Goal: Find specific page/section: Find specific page/section

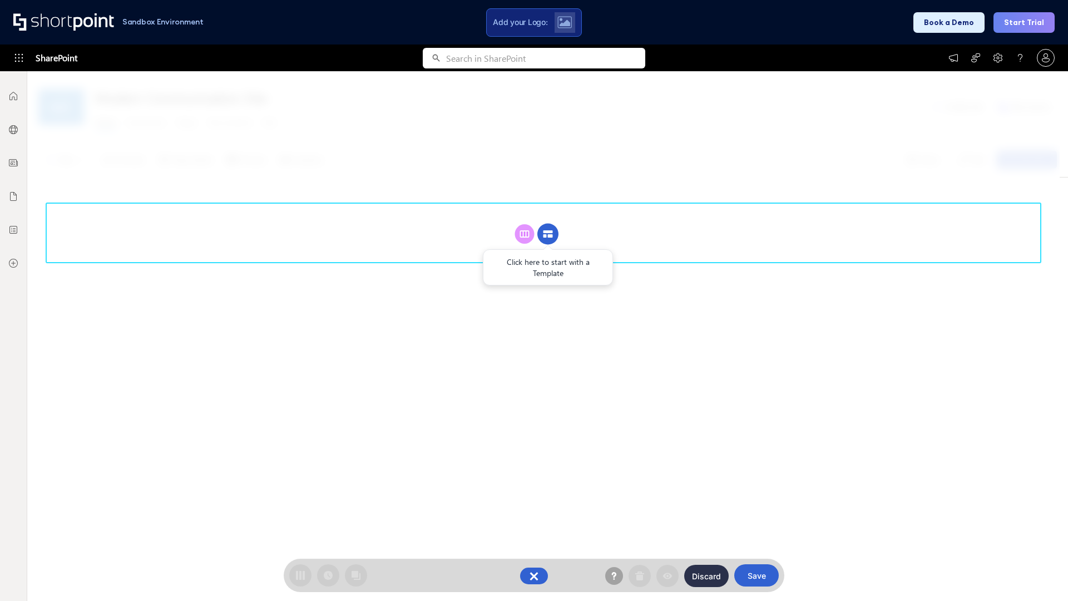
click at [548, 234] on circle at bounding box center [547, 234] width 21 height 21
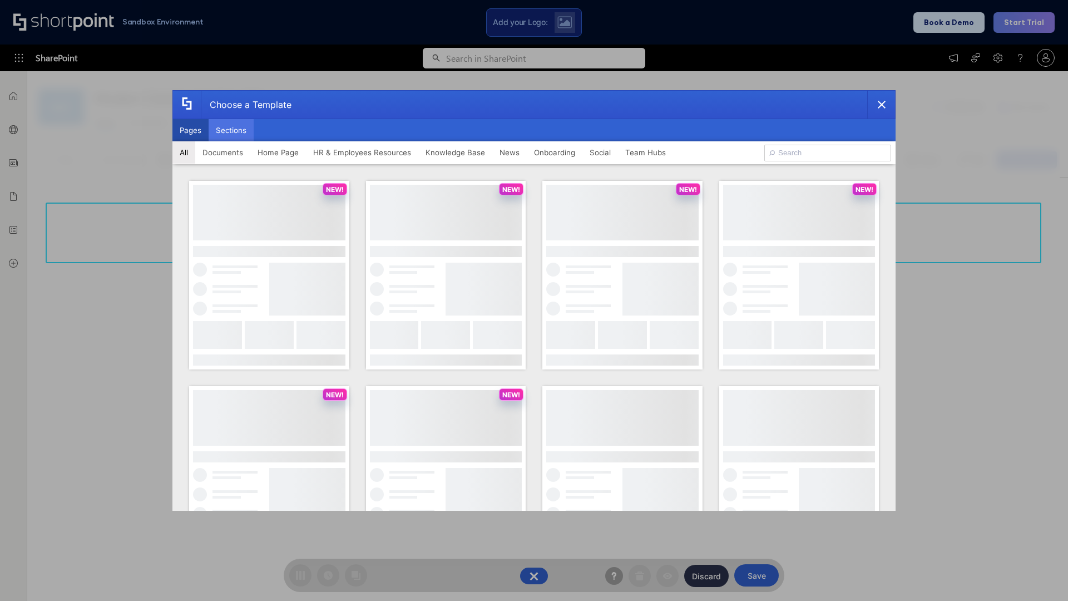
click at [231, 130] on button "Sections" at bounding box center [231, 130] width 45 height 22
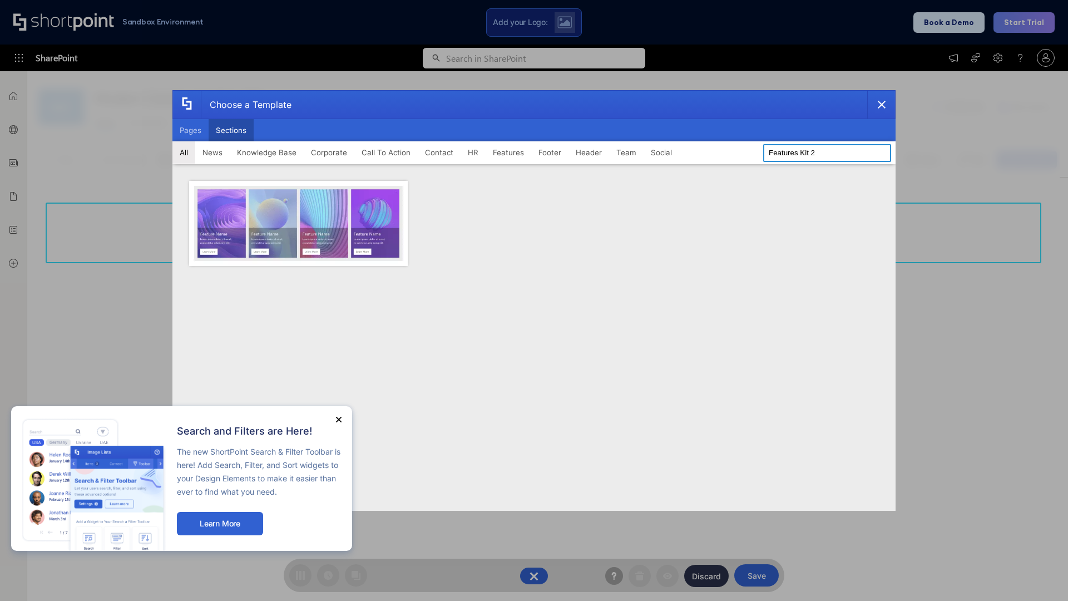
type input "Features Kit 2"
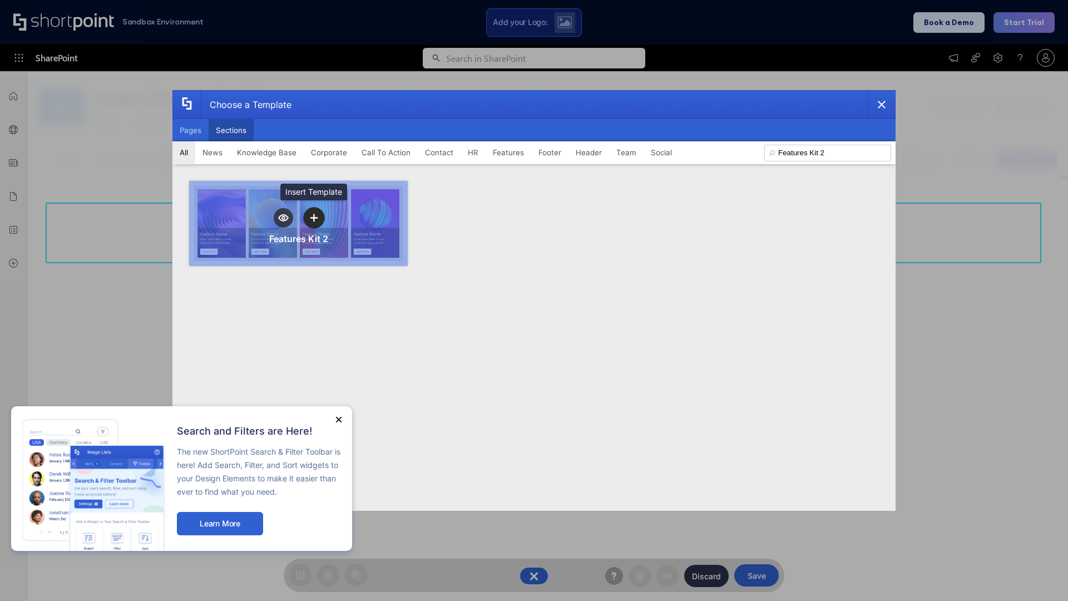
click at [314, 217] on icon "template selector" at bounding box center [314, 218] width 8 height 8
